Goal: Information Seeking & Learning: Compare options

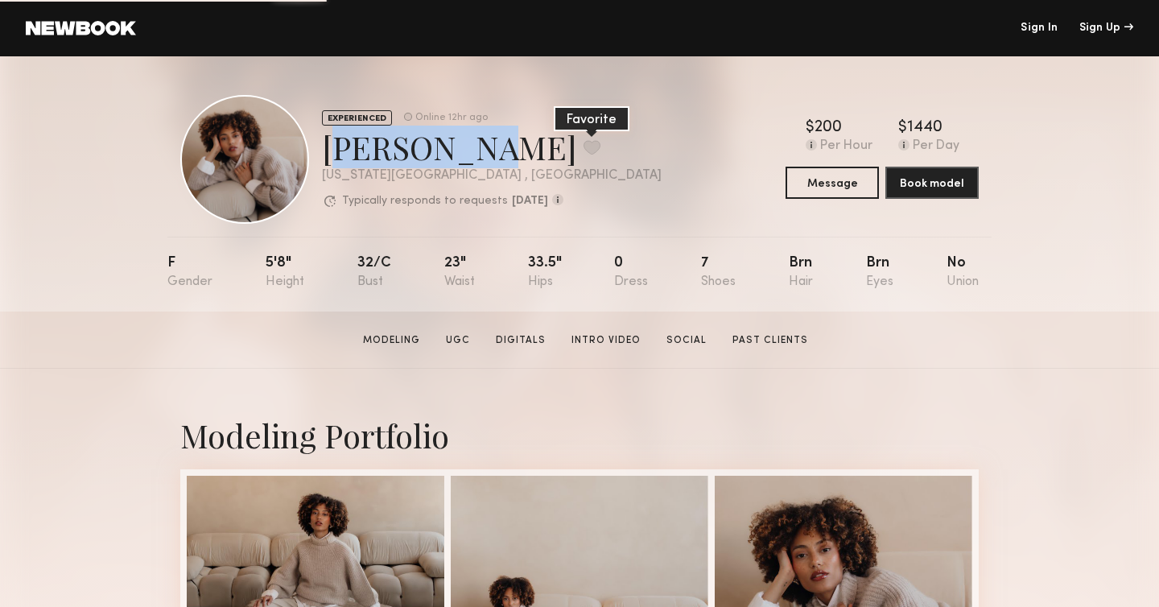
drag, startPoint x: 321, startPoint y: 150, endPoint x: 451, endPoint y: 153, distance: 129.6
click at [449, 154] on div "EXPERIENCED Online 12hr ago Iyanla K. Favorite New York City , NY Typically res…" at bounding box center [420, 159] width 481 height 129
copy div "Iyanla K. Favorite"
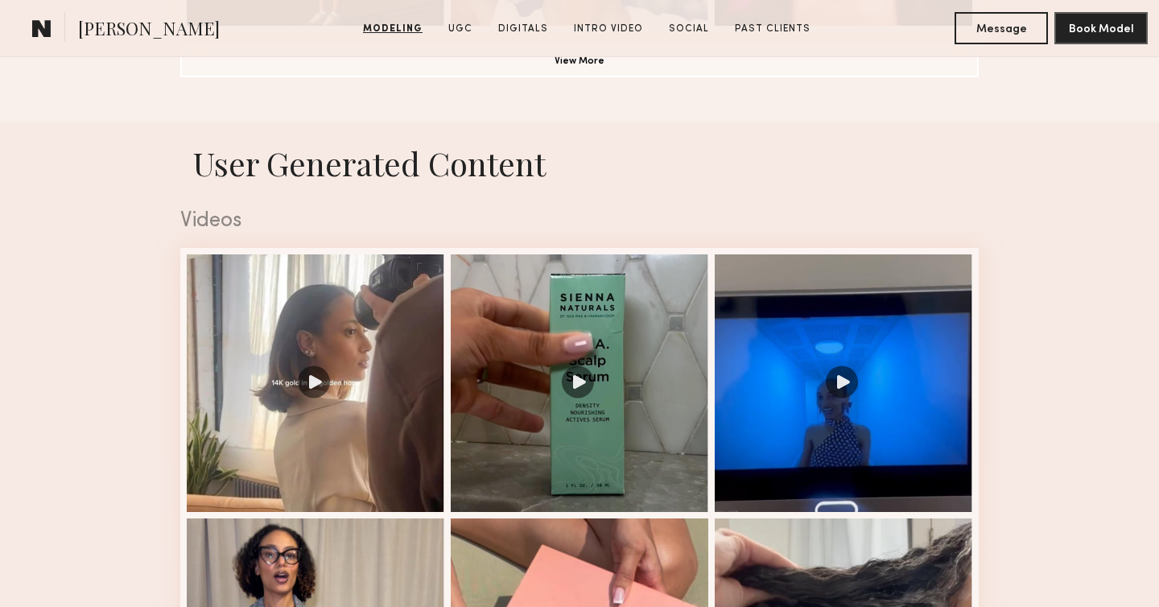
scroll to position [1500, 0]
click at [275, 154] on h1 "User Generated Content" at bounding box center [579, 162] width 824 height 43
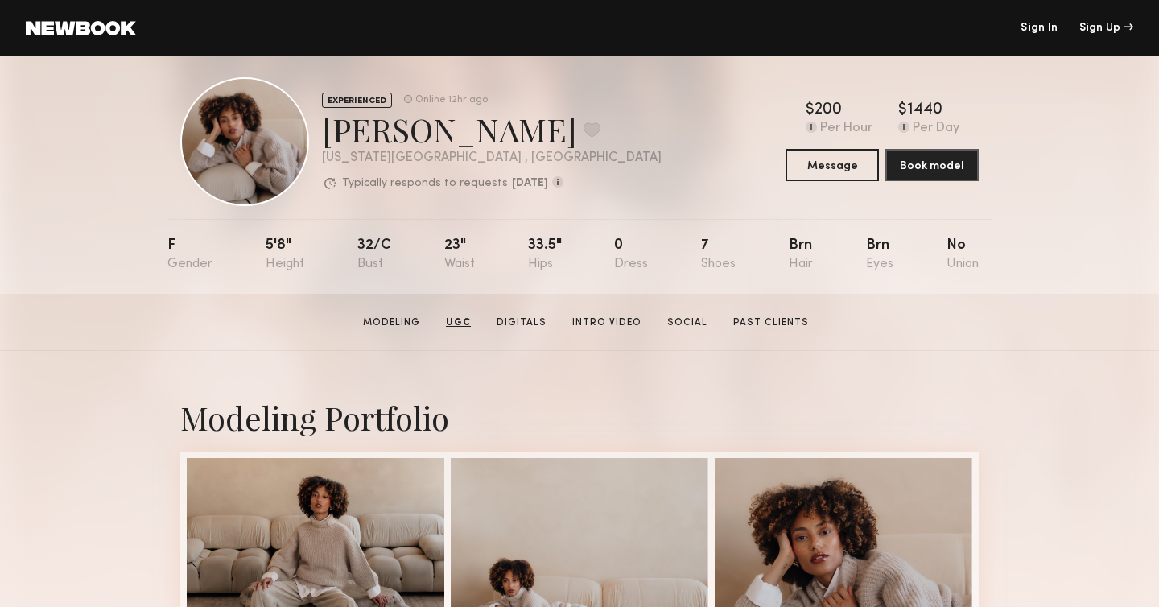
scroll to position [0, 0]
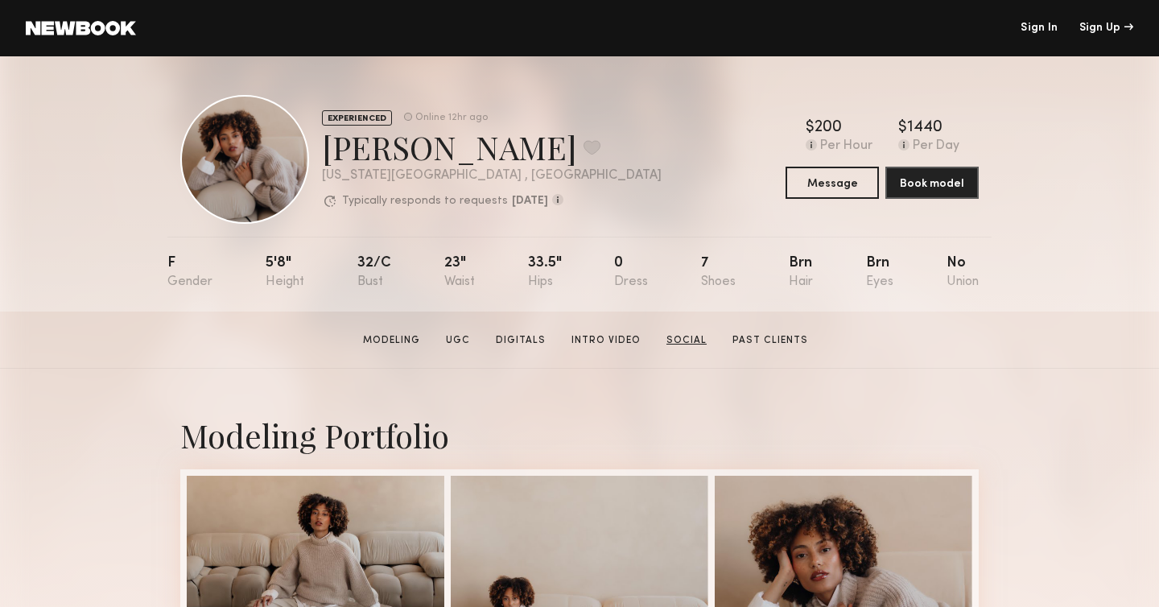
click at [675, 340] on link "Social" at bounding box center [686, 340] width 53 height 14
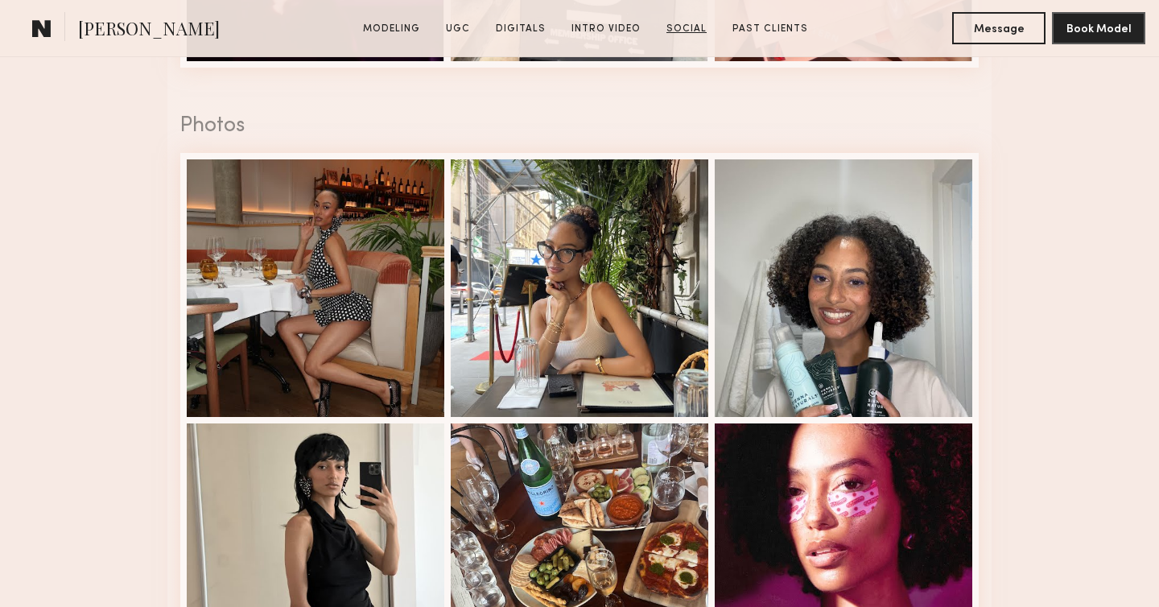
scroll to position [4651, 0]
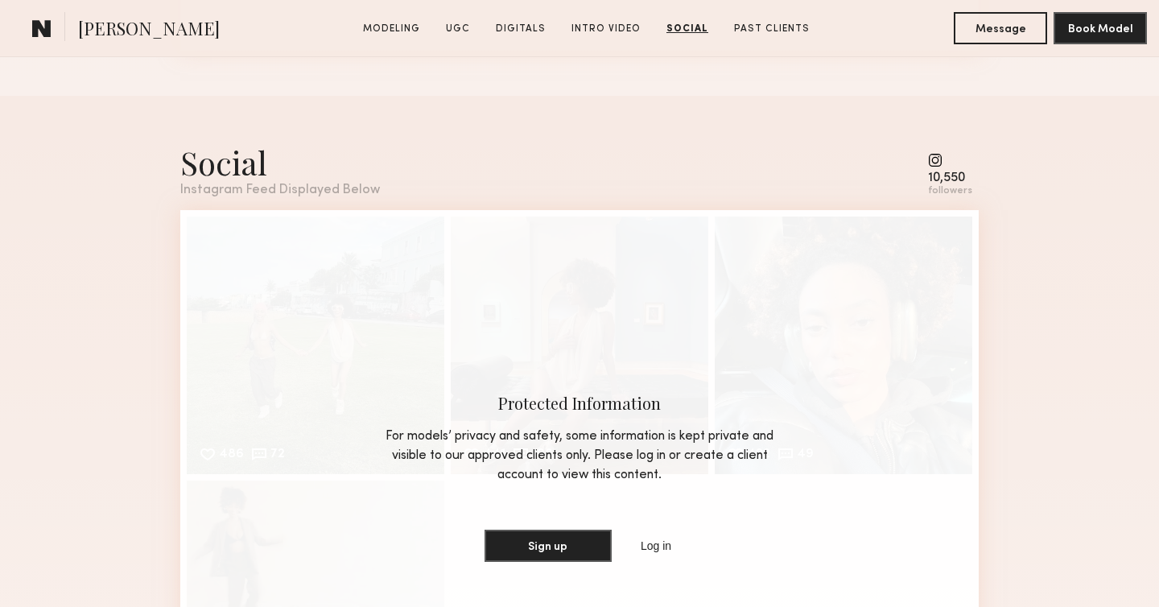
click at [941, 158] on common-icon at bounding box center [950, 160] width 44 height 14
click at [949, 177] on div "10,550" at bounding box center [950, 178] width 44 height 12
click at [940, 168] on div "10,550 followers" at bounding box center [950, 175] width 44 height 44
click at [941, 179] on div "10,550" at bounding box center [950, 178] width 44 height 12
click at [930, 183] on div "Social Instagram Feed Displayed Below 10,550 followers" at bounding box center [579, 169] width 798 height 56
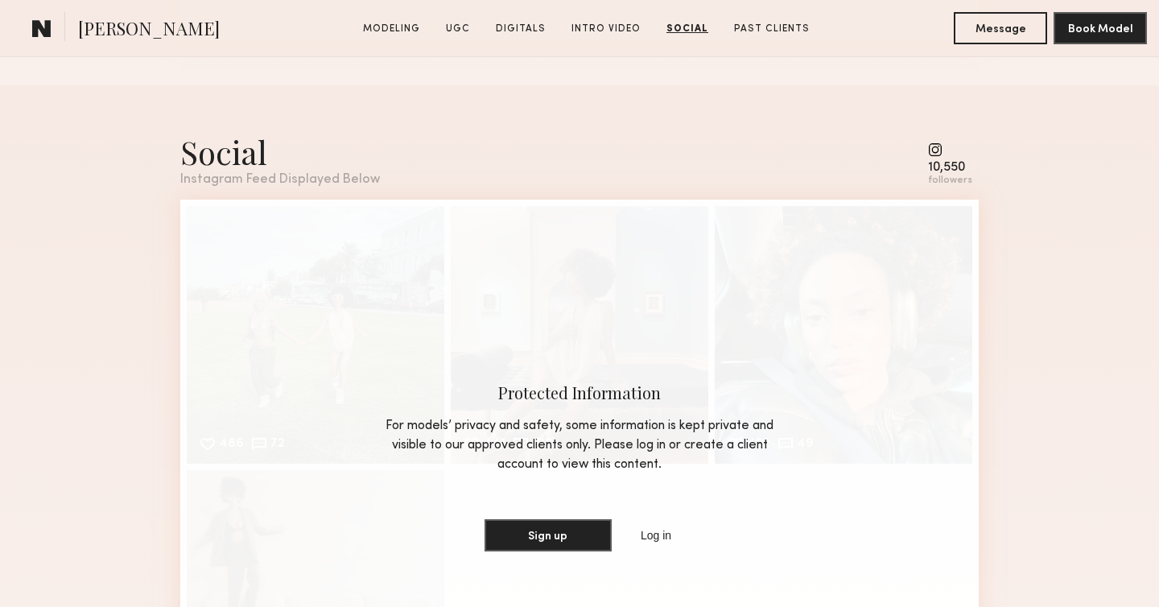
scroll to position [4660, 0]
click at [730, 120] on div "Social Instagram Feed Displayed Below 10,550 followers 486 72 Likes & comments …" at bounding box center [579, 434] width 798 height 694
click at [889, 138] on div "Social Instagram Feed Displayed Below 10,550 followers" at bounding box center [579, 160] width 798 height 56
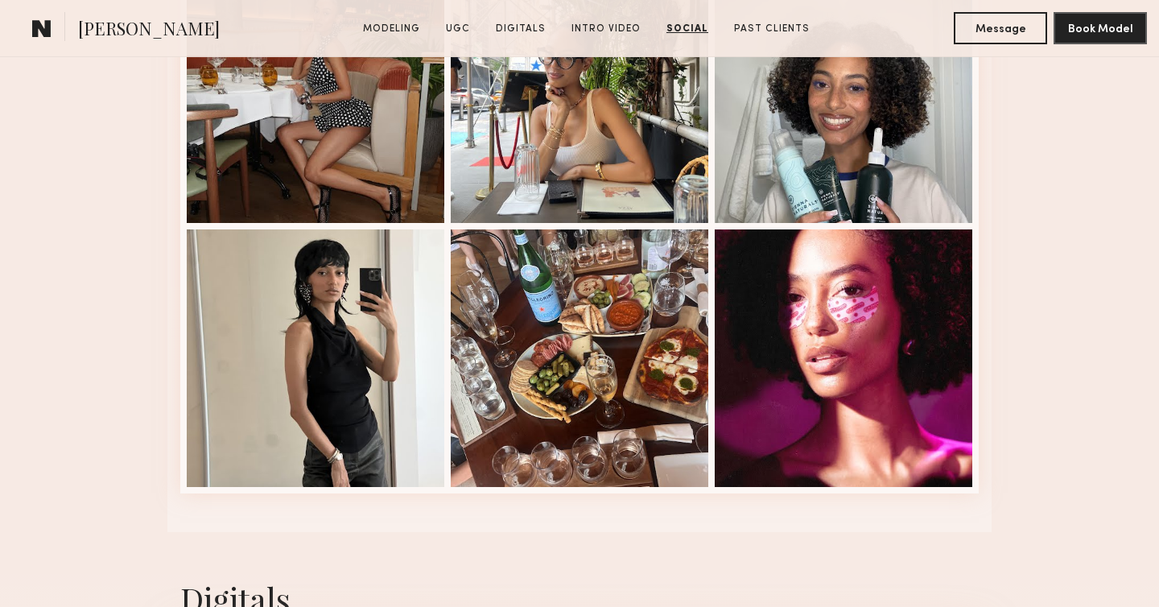
scroll to position [2011, 0]
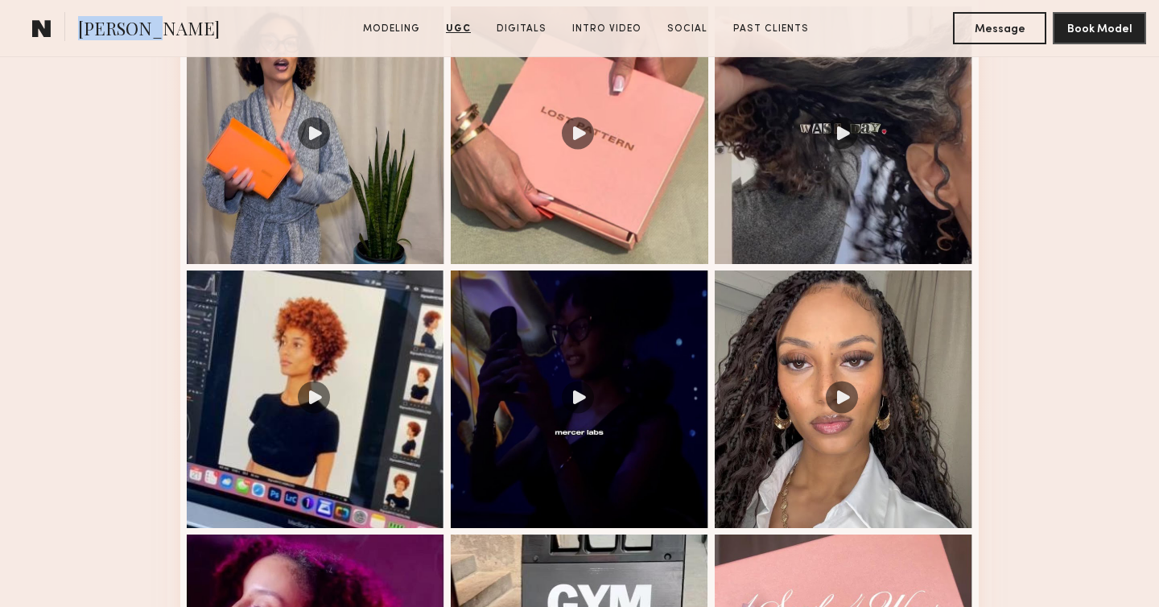
drag, startPoint x: 75, startPoint y: 31, endPoint x: 139, endPoint y: 32, distance: 64.4
click at [139, 31] on section "Iyanla K." at bounding box center [191, 28] width 331 height 32
copy span "Iyanla K"
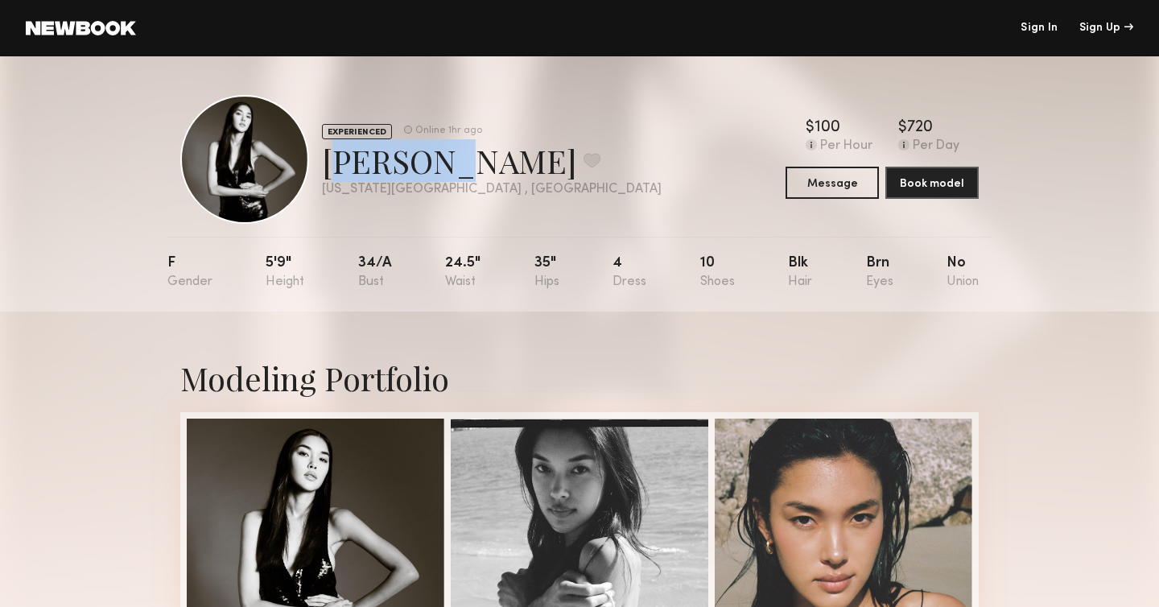
drag, startPoint x: 325, startPoint y: 156, endPoint x: 410, endPoint y: 164, distance: 84.9
click at [410, 164] on div "Kaili B. Favorite" at bounding box center [492, 160] width 340 height 43
copy div "Kaili B"
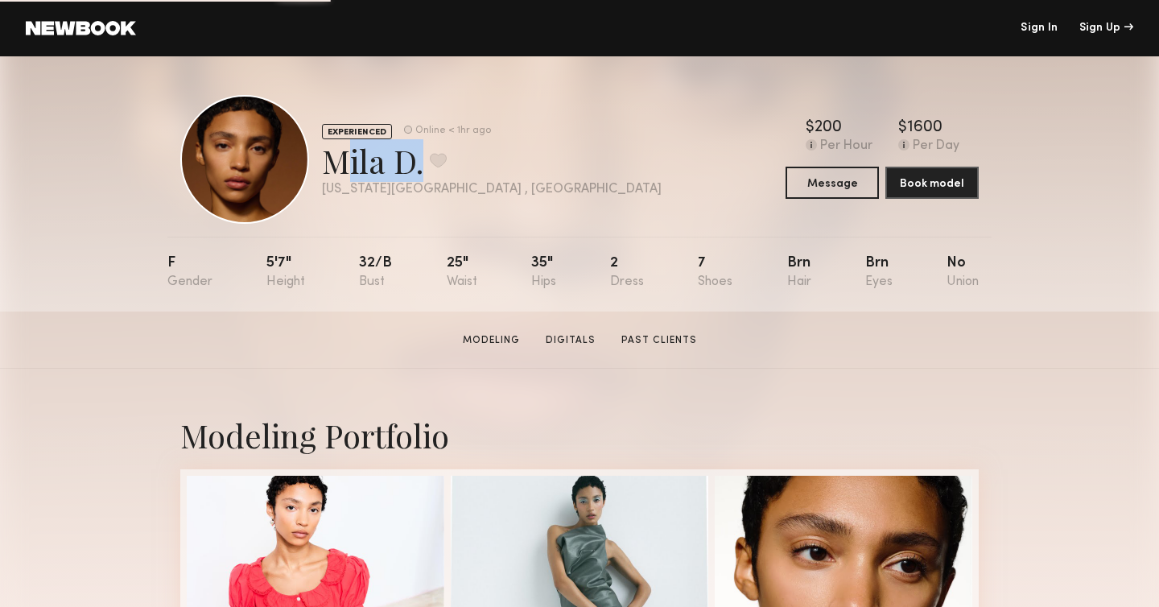
drag, startPoint x: 325, startPoint y: 169, endPoint x: 416, endPoint y: 168, distance: 90.9
click at [416, 168] on div "Mila D. Favorite" at bounding box center [492, 160] width 340 height 43
copy div "Mila D"
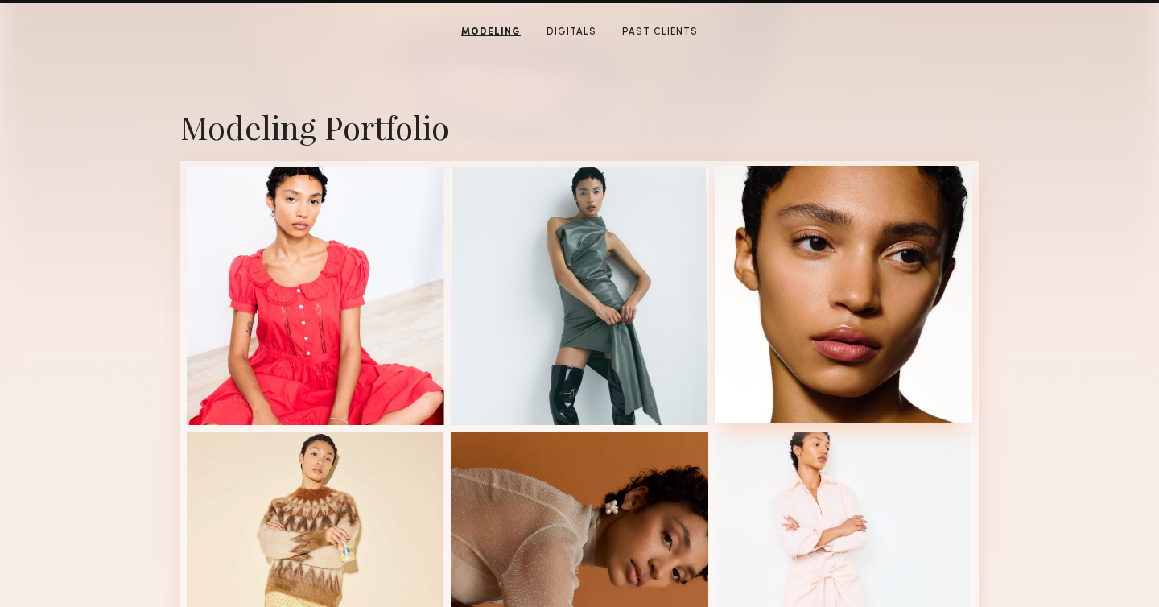
scroll to position [267, 0]
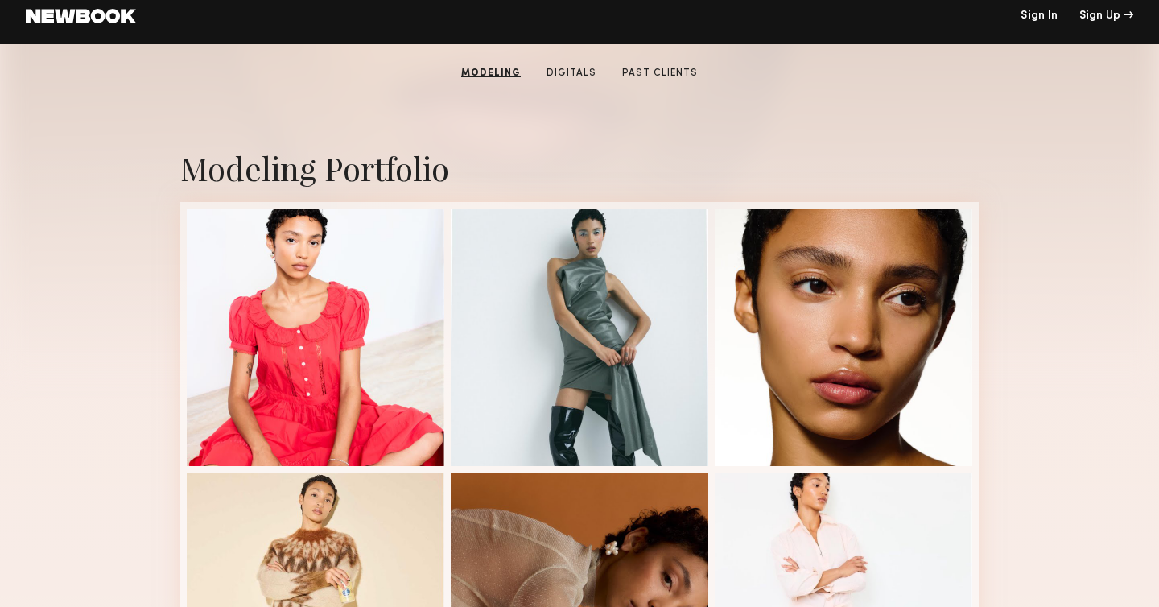
click at [654, 81] on section "Mila D. Modeling Digitals Past Clients Message Book Model" at bounding box center [579, 72] width 1159 height 57
click at [655, 74] on link "Past Clients" at bounding box center [659, 73] width 88 height 14
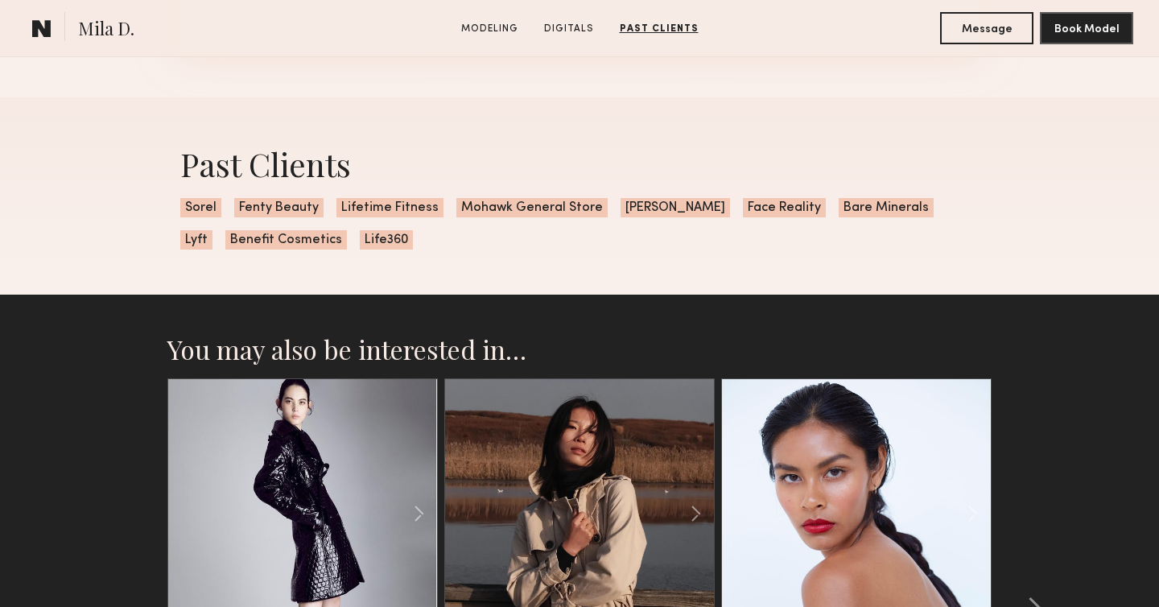
scroll to position [2542, 0]
